Goal: Task Accomplishment & Management: Use online tool/utility

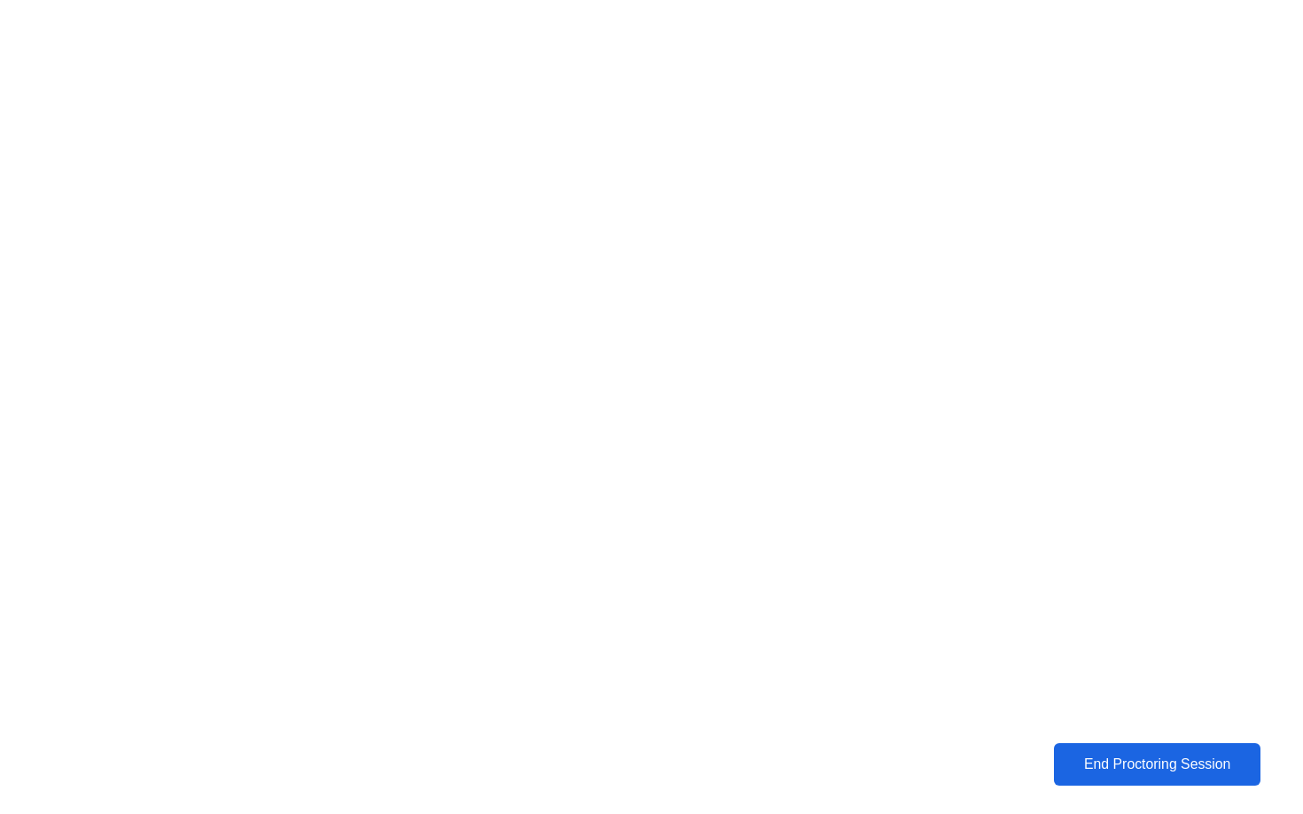
click at [1111, 759] on div "End Proctoring Session" at bounding box center [1157, 764] width 208 height 17
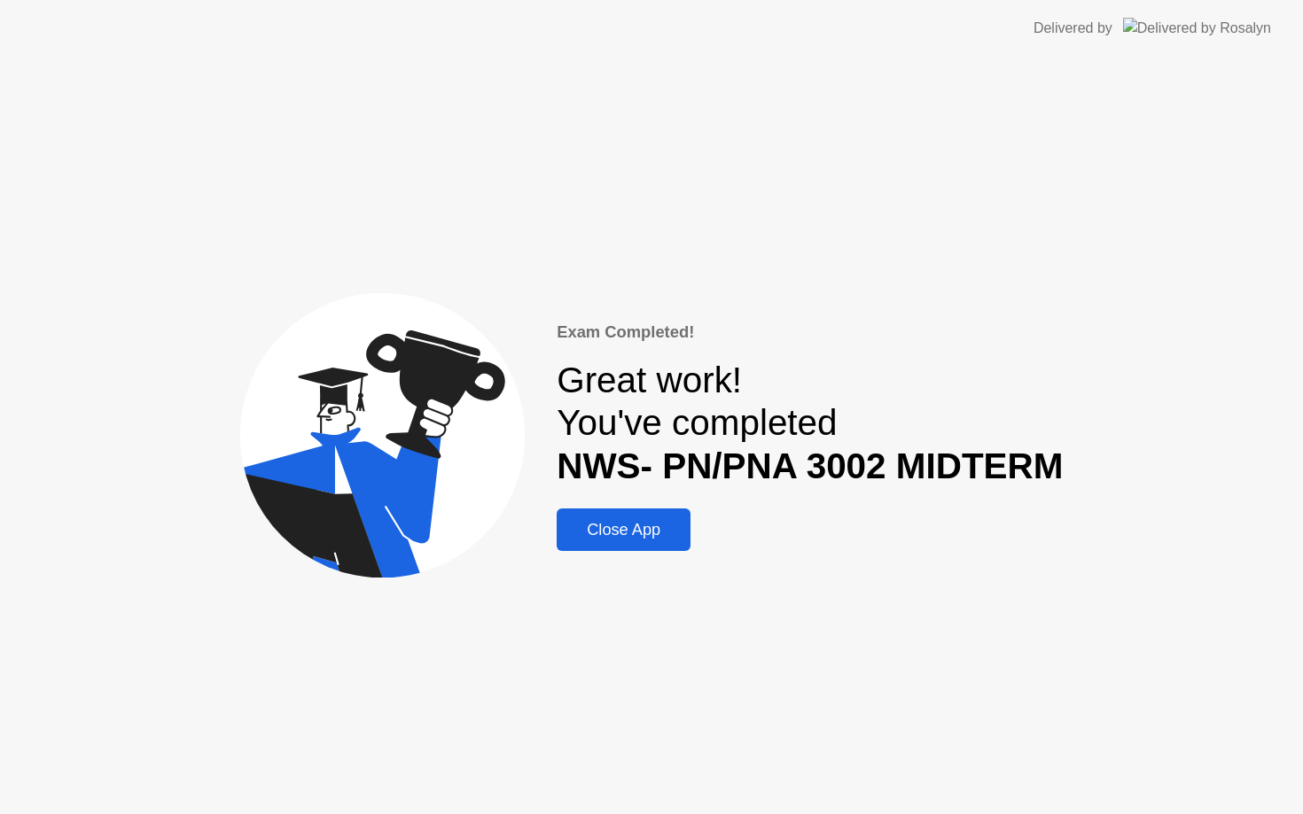
click at [598, 525] on div "Close App" at bounding box center [623, 530] width 123 height 19
